Goal: Transaction & Acquisition: Purchase product/service

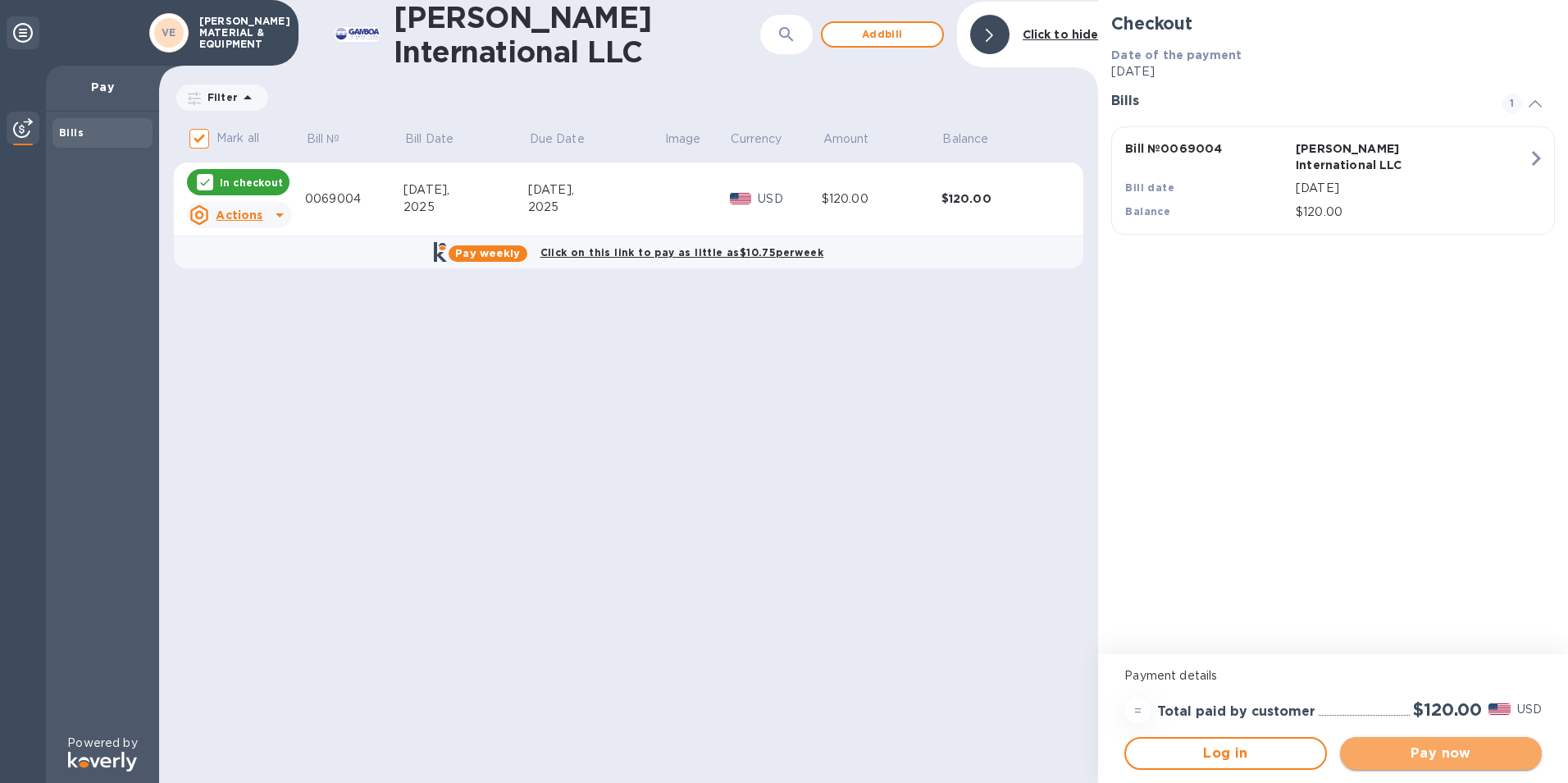
click at [1451, 758] on span "Pay now" at bounding box center [1441, 754] width 175 height 20
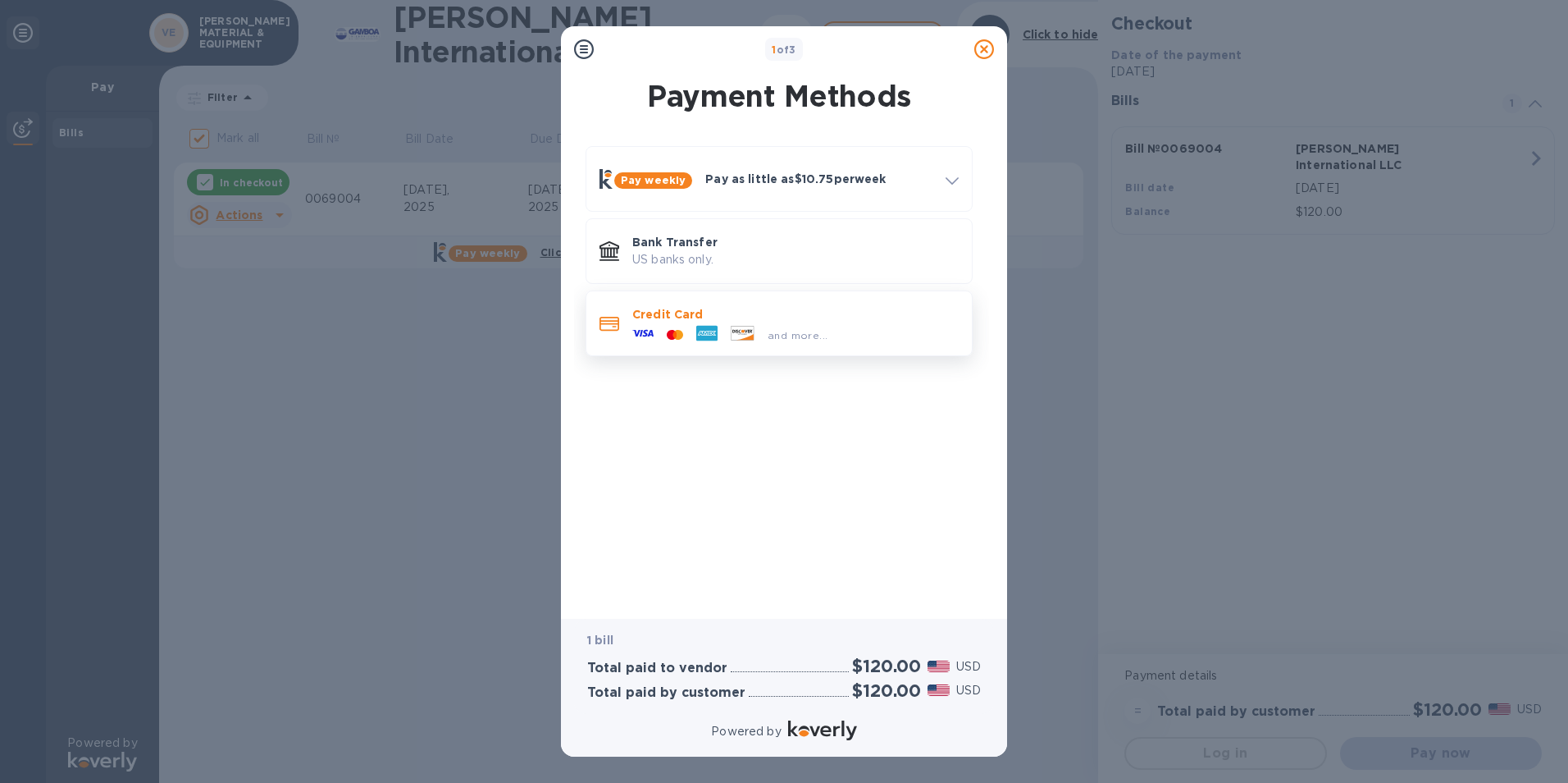
click at [690, 320] on p "Credit Card" at bounding box center [795, 314] width 327 height 17
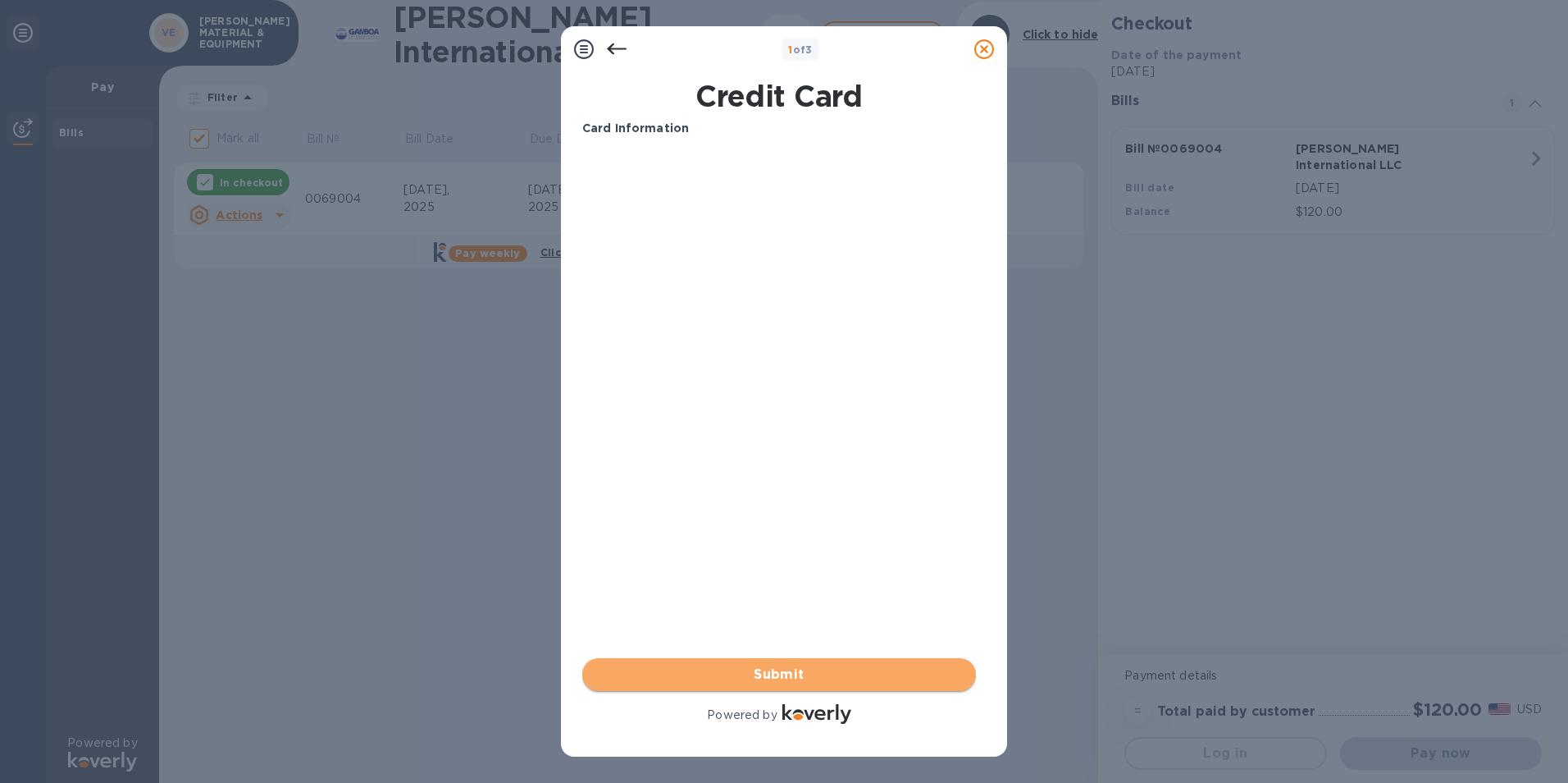
drag, startPoint x: 800, startPoint y: 683, endPoint x: 821, endPoint y: 676, distance: 22.1
click at [800, 683] on span "Submit" at bounding box center [779, 674] width 368 height 20
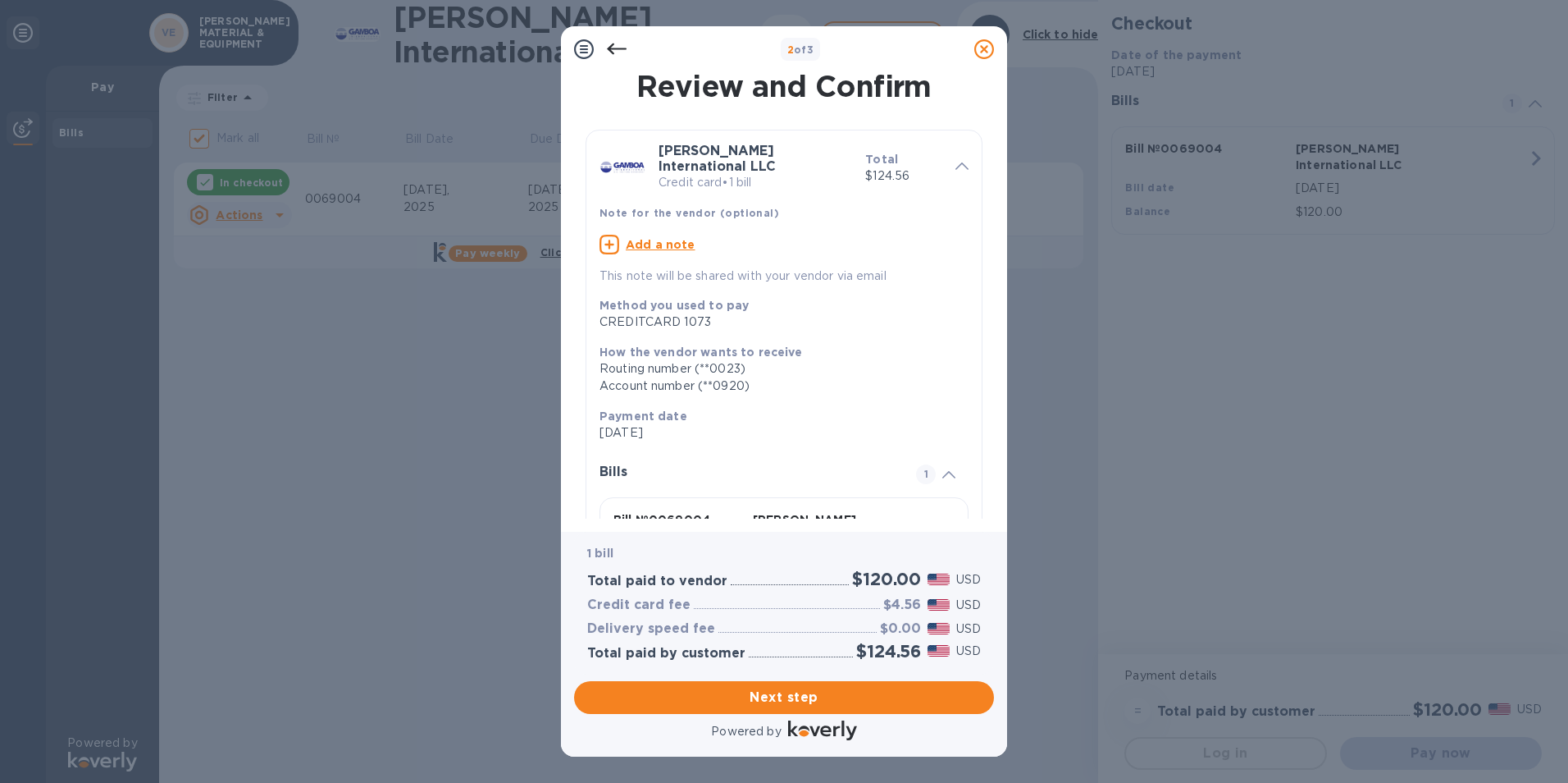
click at [606, 235] on icon at bounding box center [610, 245] width 20 height 20
click at [637, 240] on textarea at bounding box center [771, 247] width 343 height 14
type textarea "$60 for Invoice 0069859"
click at [821, 691] on span "Next step" at bounding box center [784, 698] width 393 height 20
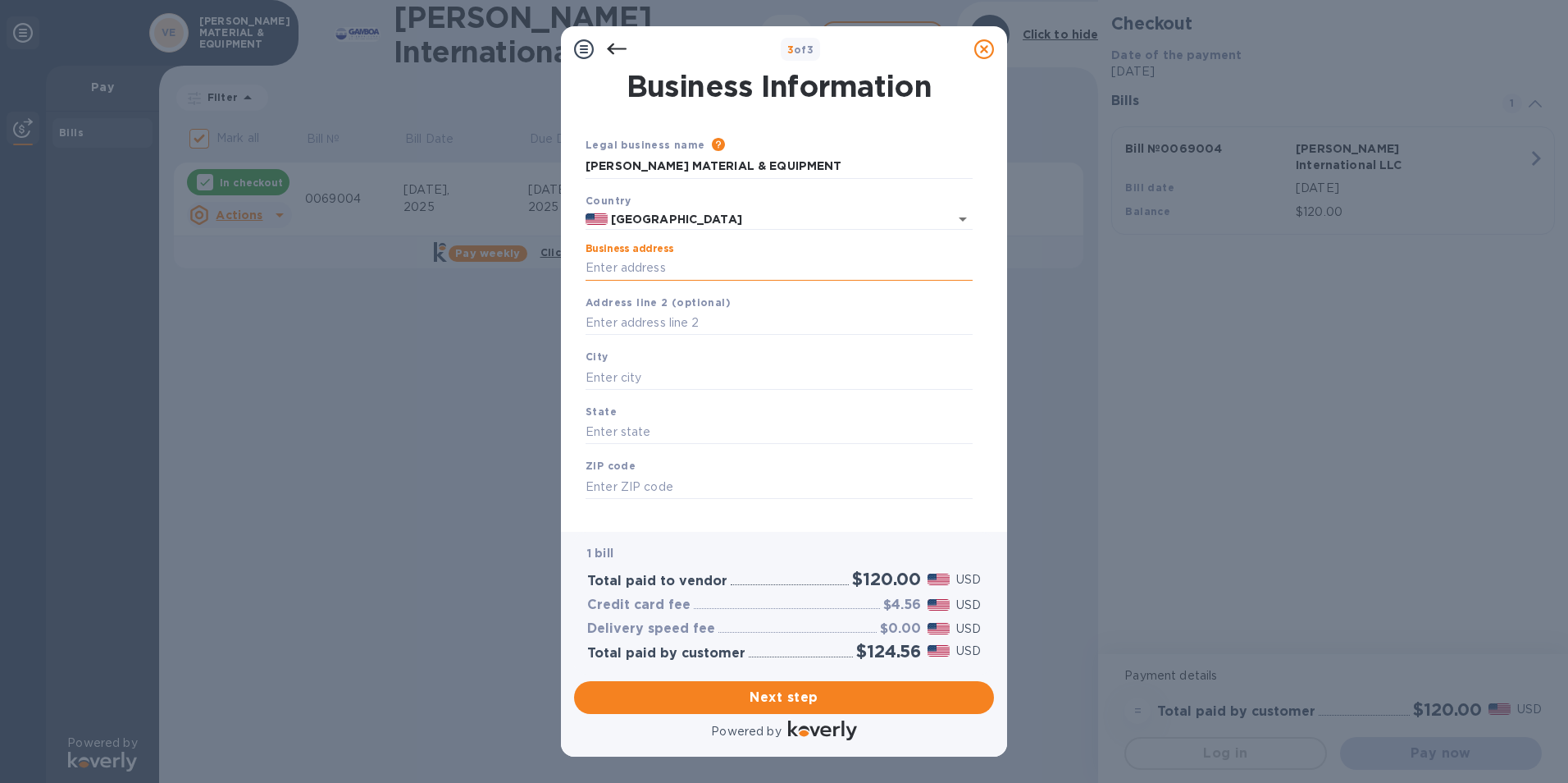
click at [613, 262] on input "Business address" at bounding box center [779, 267] width 387 height 24
type input "[STREET_ADDRESS][PERSON_NAME]"
type input "Freeport"
type input "[GEOGRAPHIC_DATA]"
type input "77541"
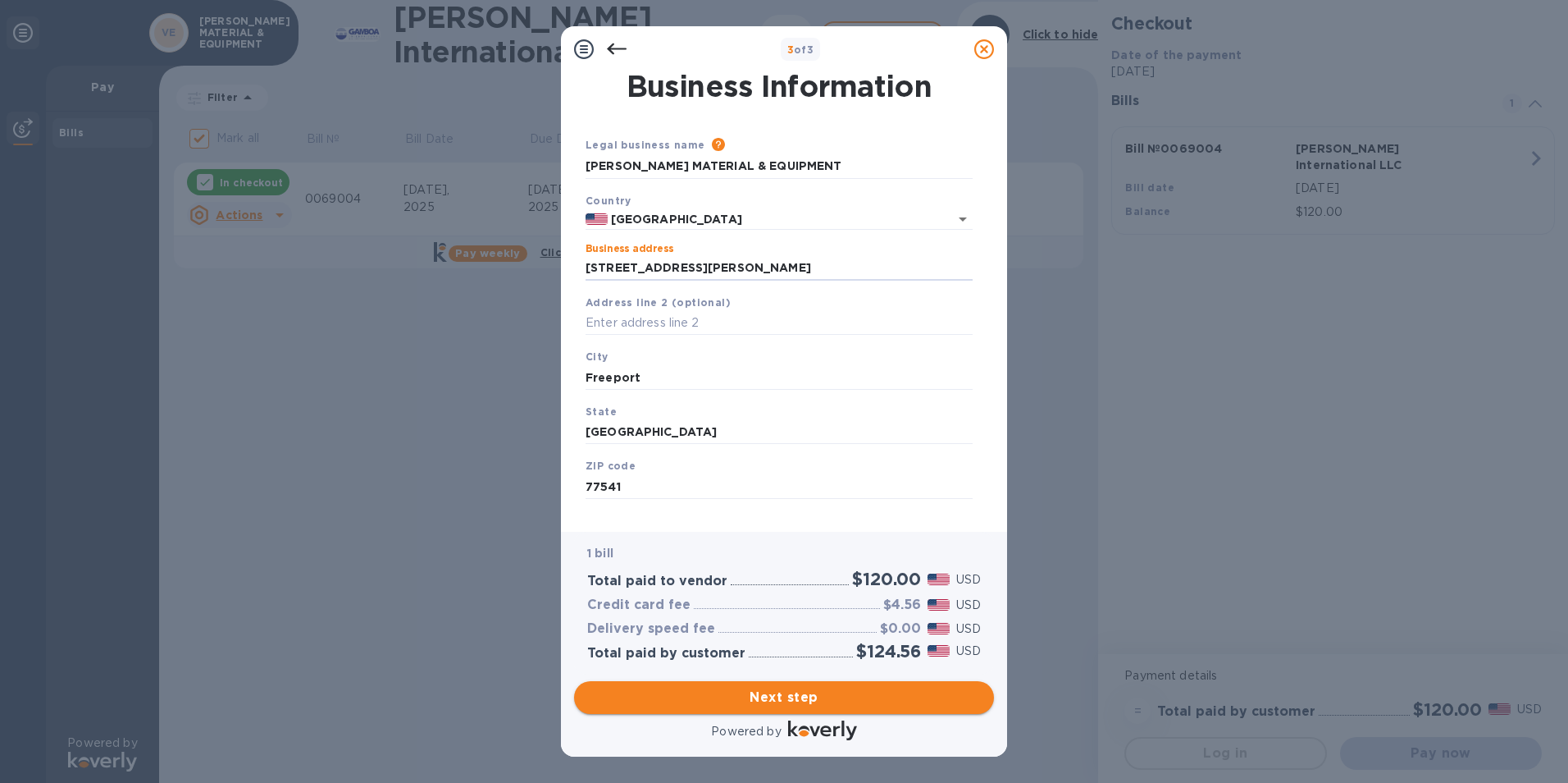
click at [824, 693] on span "Next step" at bounding box center [784, 698] width 393 height 20
click at [665, 363] on div "City [GEOGRAPHIC_DATA] is required field" at bounding box center [779, 379] width 400 height 76
click at [672, 377] on input "Freeport" at bounding box center [779, 377] width 387 height 24
click at [374, 386] on div "3 of 3 Business Information Legal business name Please provide the legal name t…" at bounding box center [784, 391] width 1568 height 783
type input "Freeport"
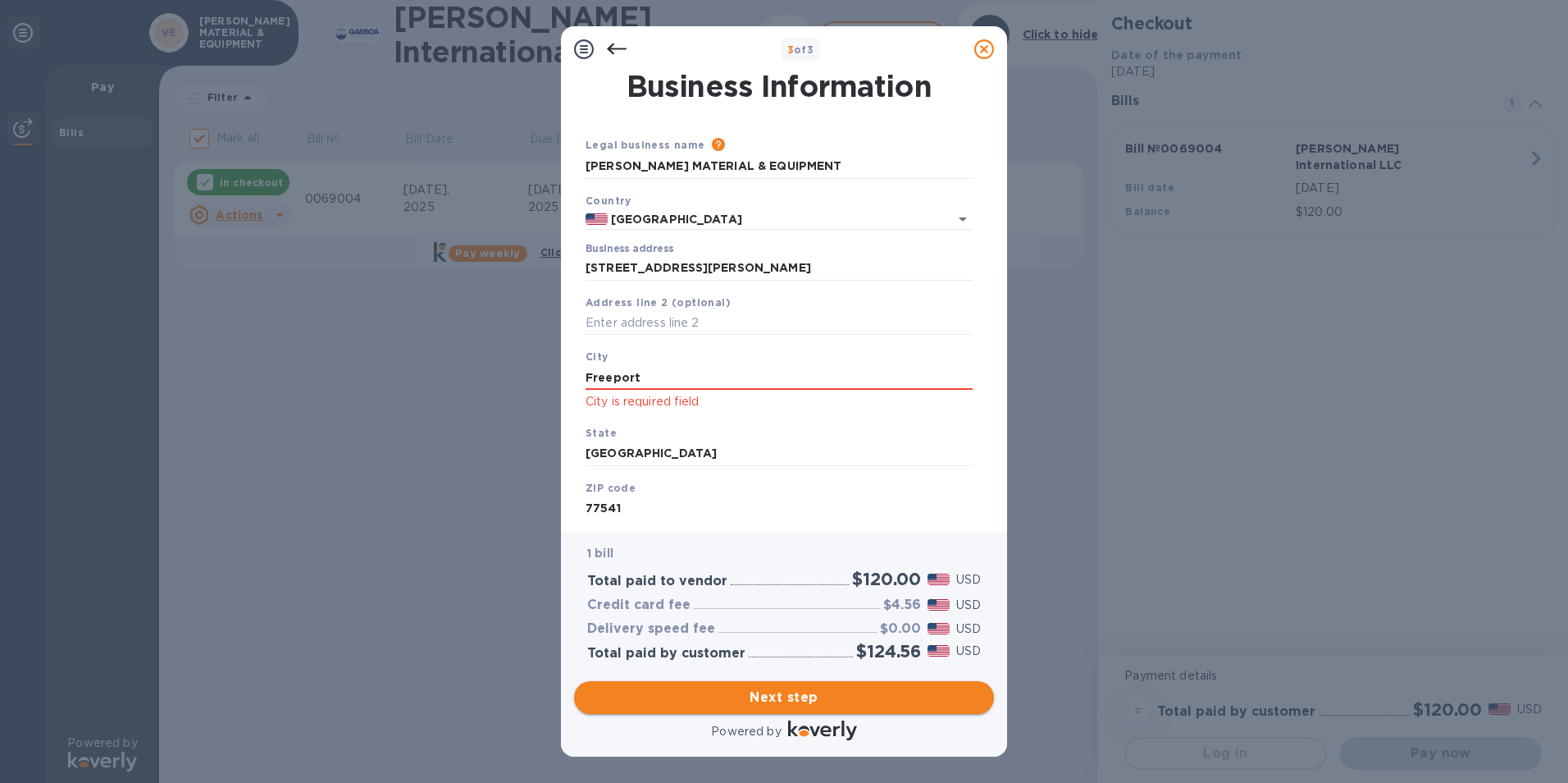
click at [814, 703] on span "Next step" at bounding box center [784, 698] width 393 height 20
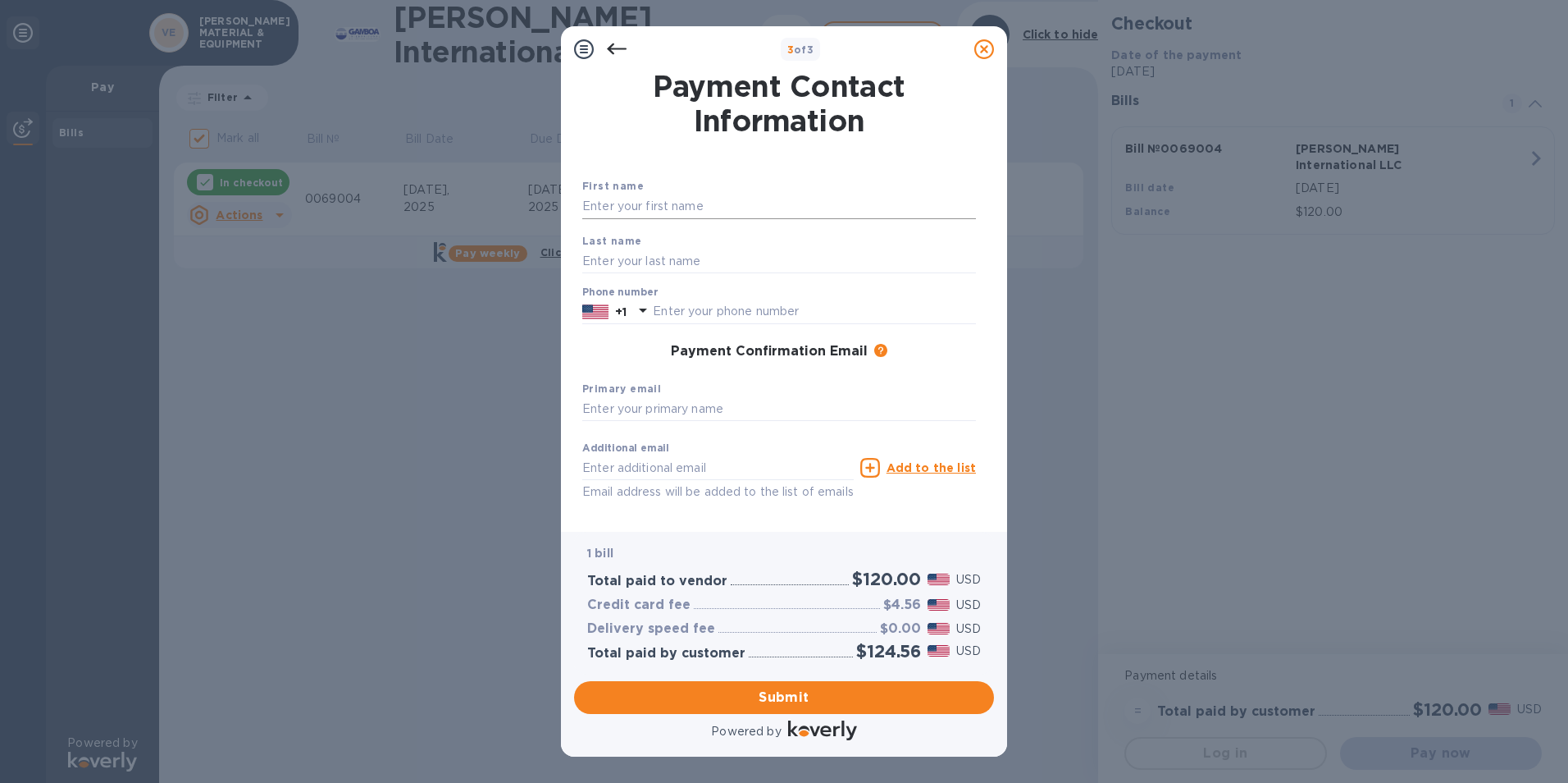
click at [642, 200] on input "text" at bounding box center [779, 206] width 393 height 24
type input "[PERSON_NAME]"
type input "9792333366"
click at [621, 412] on input "text" at bounding box center [779, 409] width 393 height 24
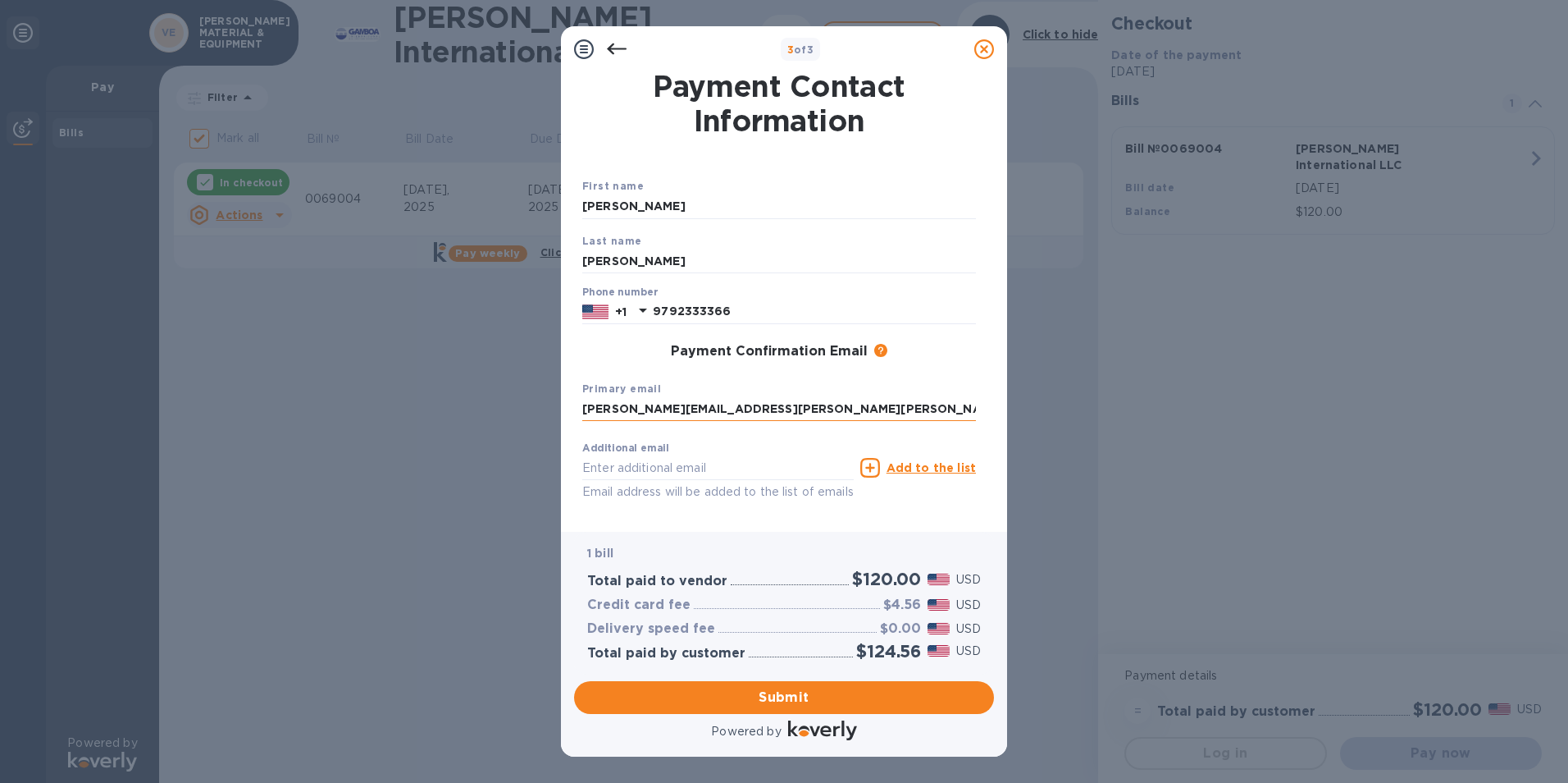
type input "[PERSON_NAME][EMAIL_ADDRESS][PERSON_NAME][PERSON_NAME][DOMAIN_NAME]"
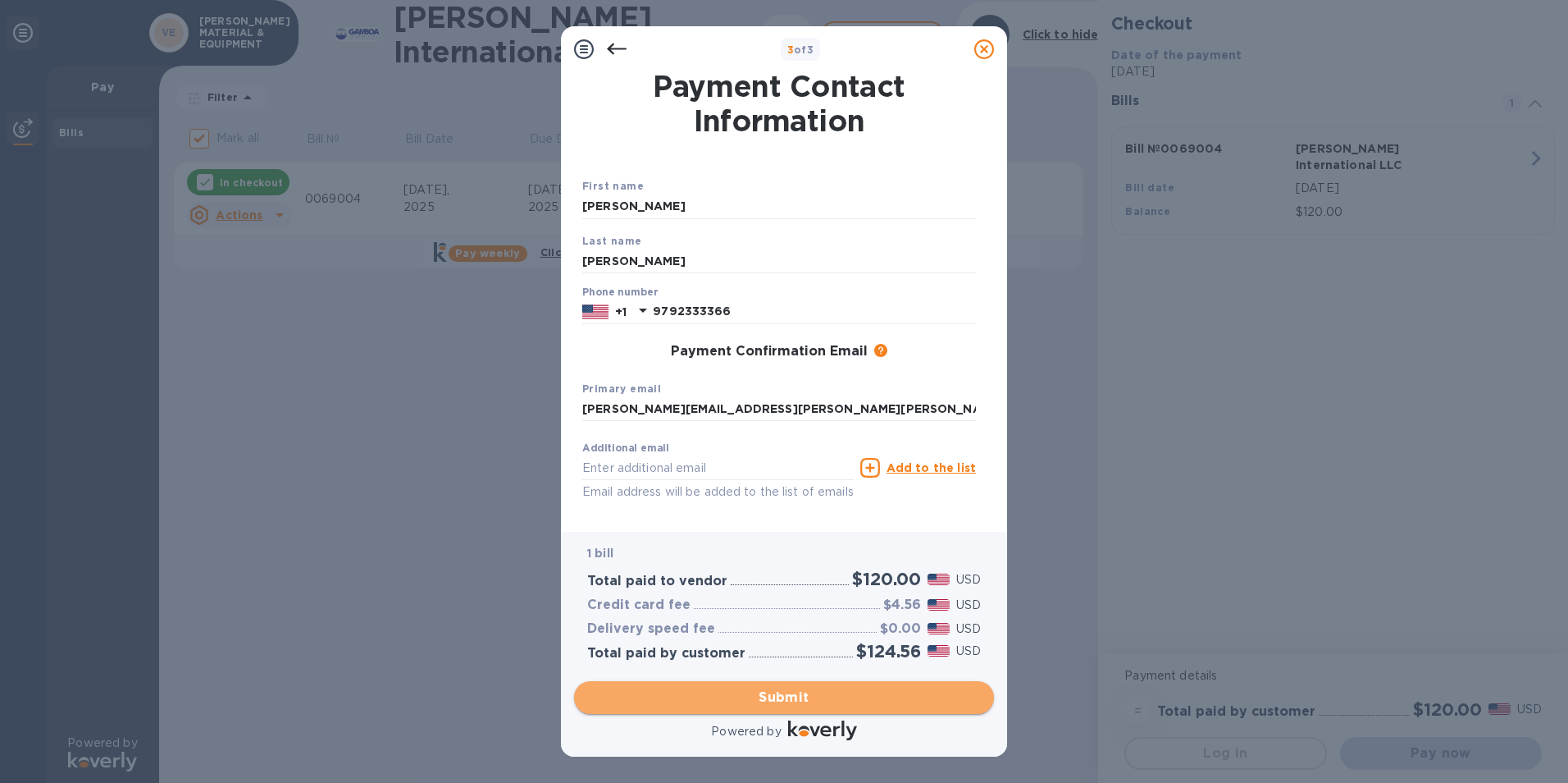
click at [790, 700] on span "Submit" at bounding box center [784, 698] width 393 height 20
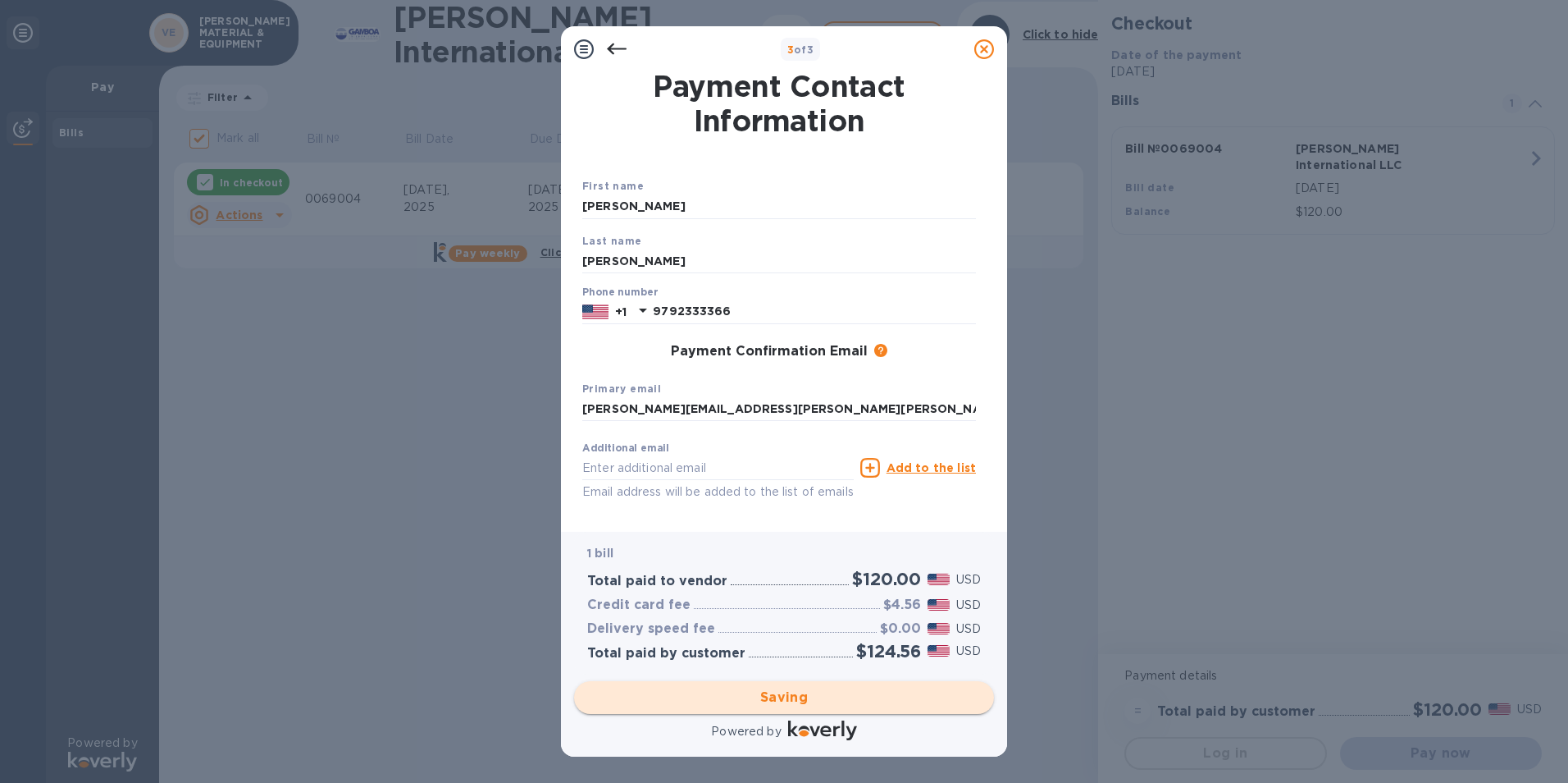
checkbox input "false"
